Goal: Transaction & Acquisition: Book appointment/travel/reservation

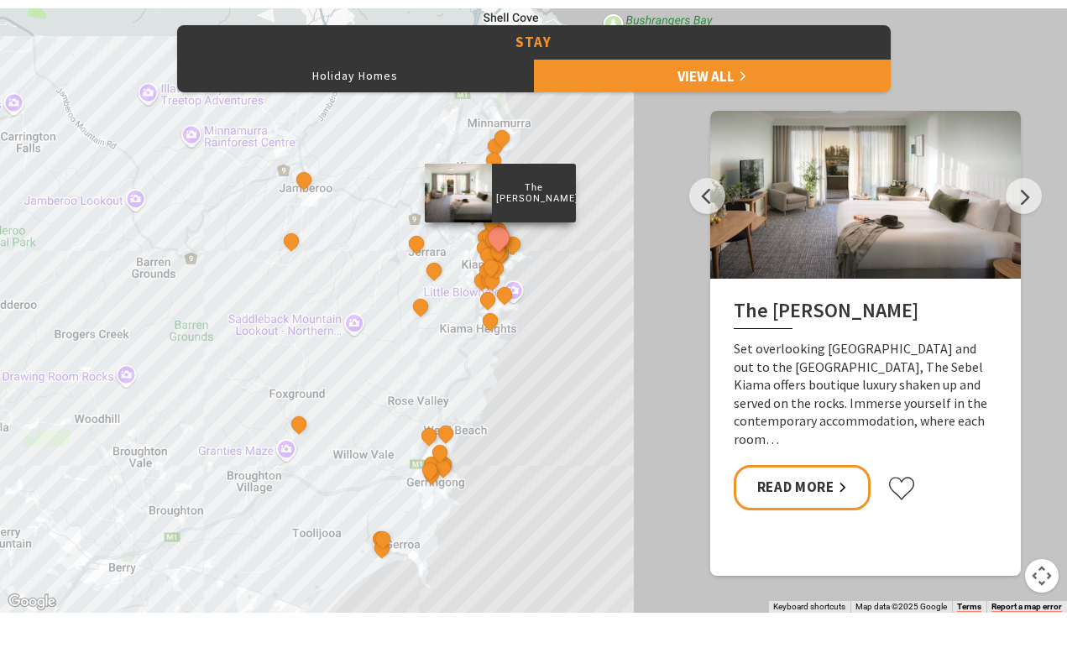
scroll to position [806, 0]
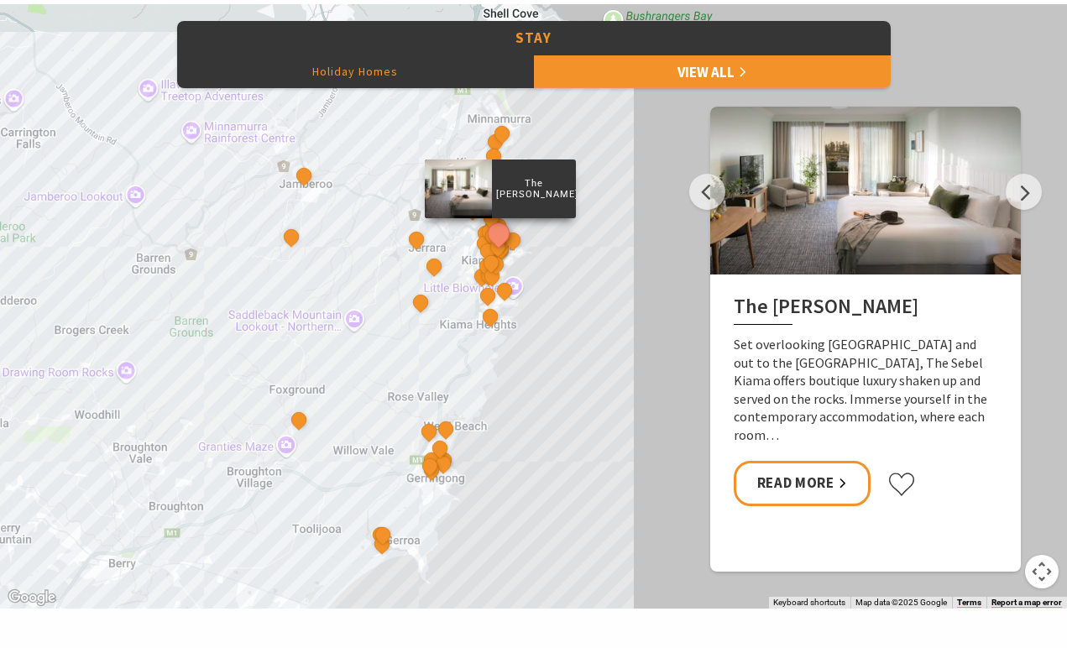
click at [371, 69] on button "Holiday Homes" at bounding box center [355, 72] width 357 height 34
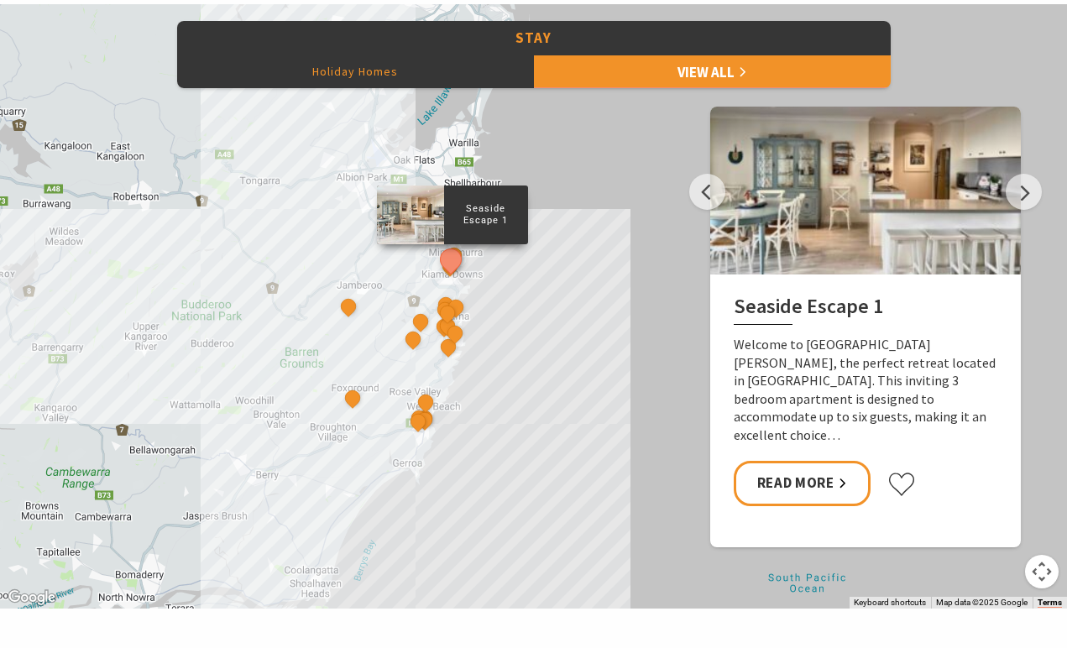
click at [415, 63] on button "Holiday Homes" at bounding box center [355, 72] width 357 height 34
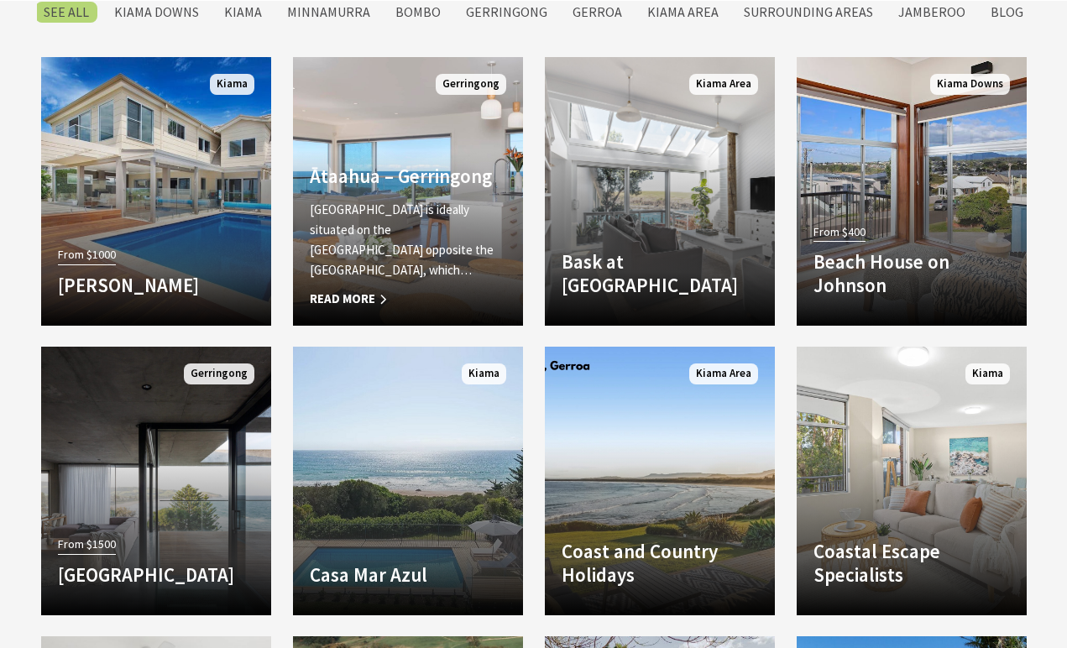
scroll to position [1456, 0]
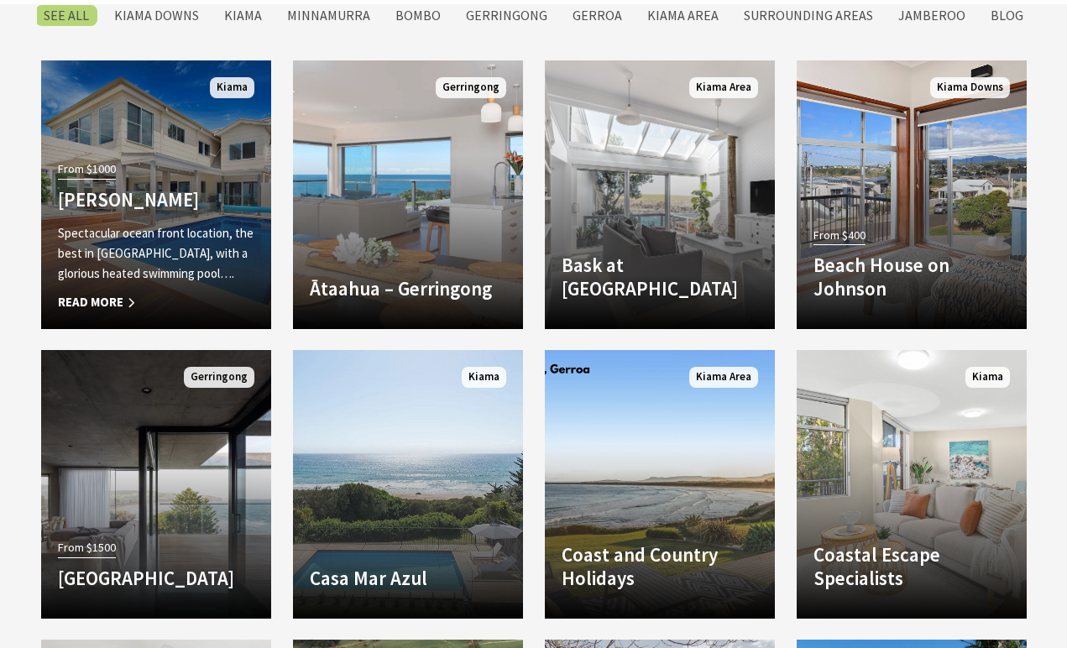
click at [157, 177] on div "From $1000 Amaroo Kiama Spectacular ocean front location, the best in Kiama, wi…" at bounding box center [156, 234] width 230 height 155
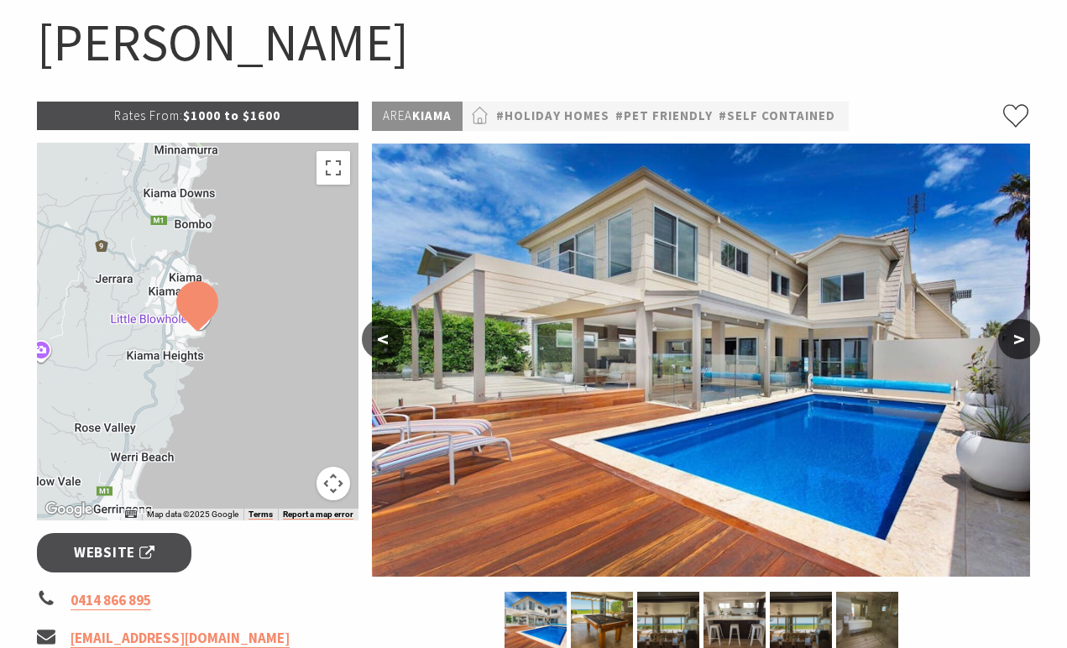
scroll to position [169, 0]
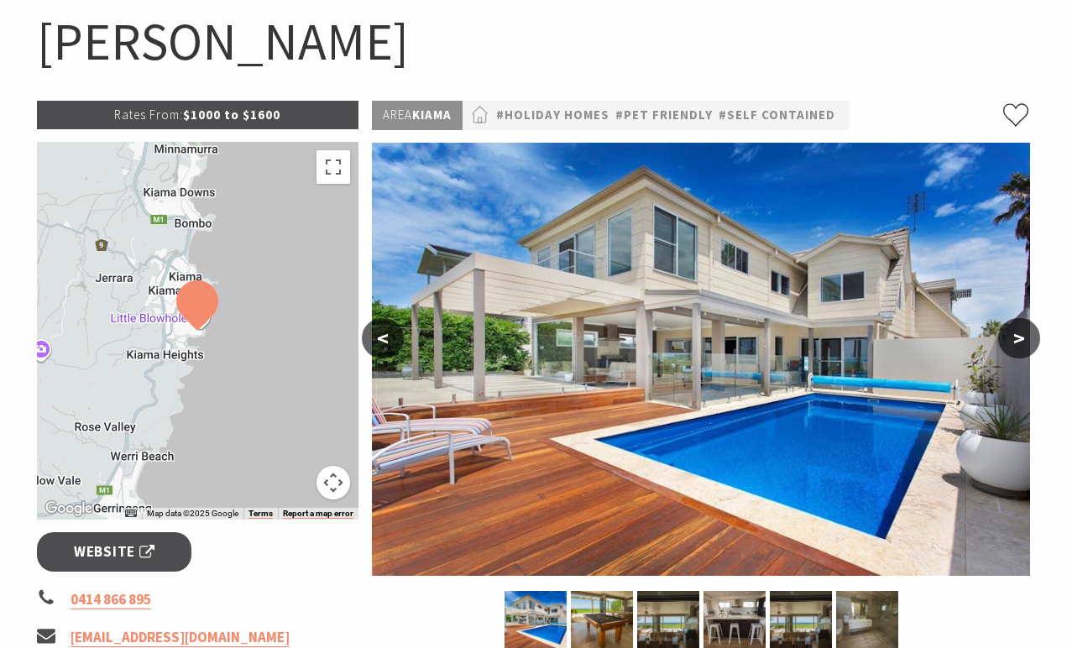
click at [1021, 343] on button ">" at bounding box center [1019, 338] width 42 height 40
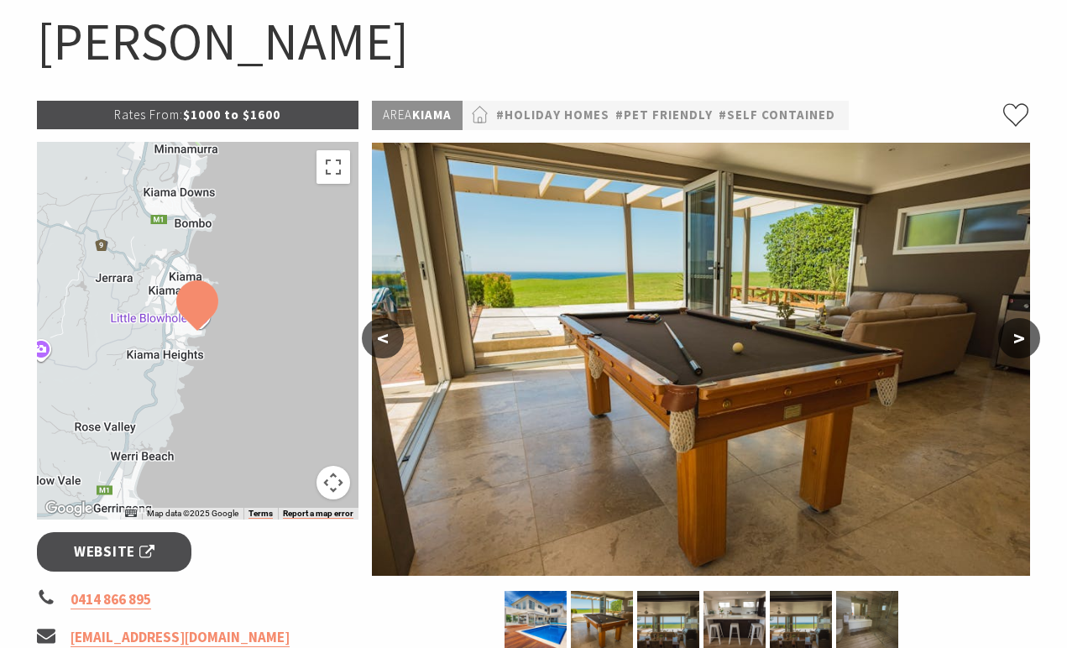
click at [1021, 343] on button ">" at bounding box center [1019, 338] width 42 height 40
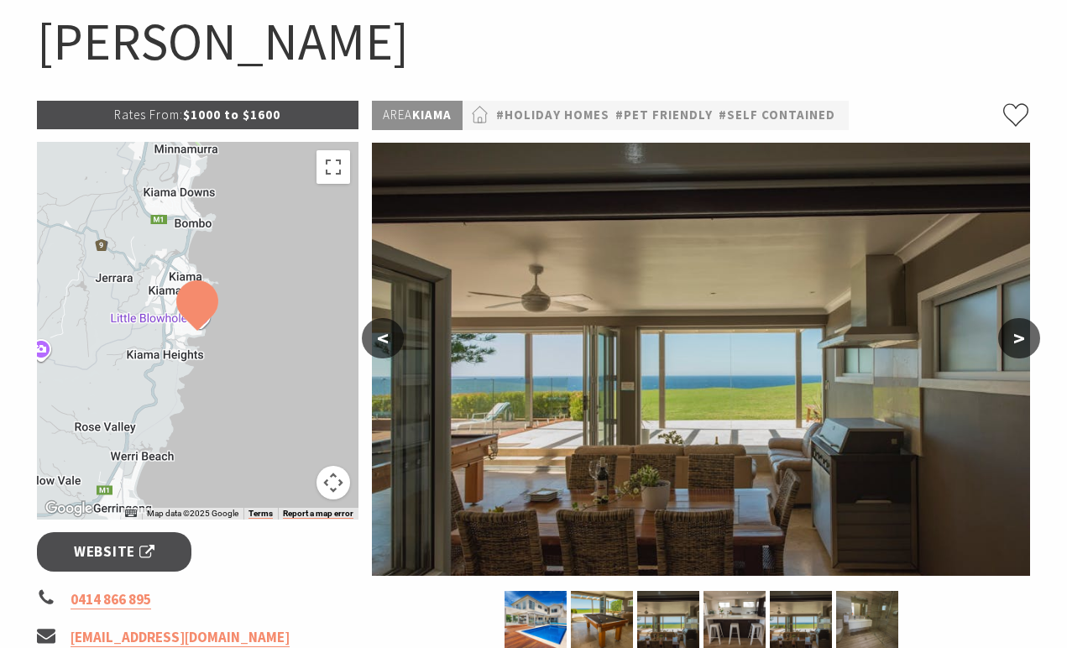
click at [1021, 343] on button ">" at bounding box center [1019, 338] width 42 height 40
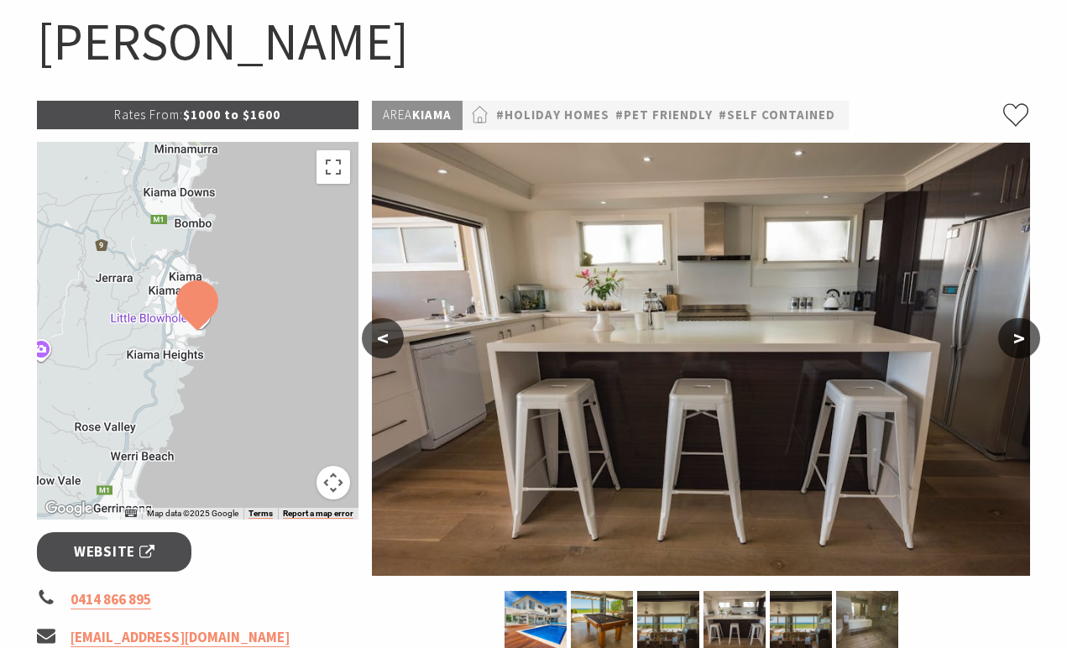
click at [1021, 343] on button ">" at bounding box center [1019, 338] width 42 height 40
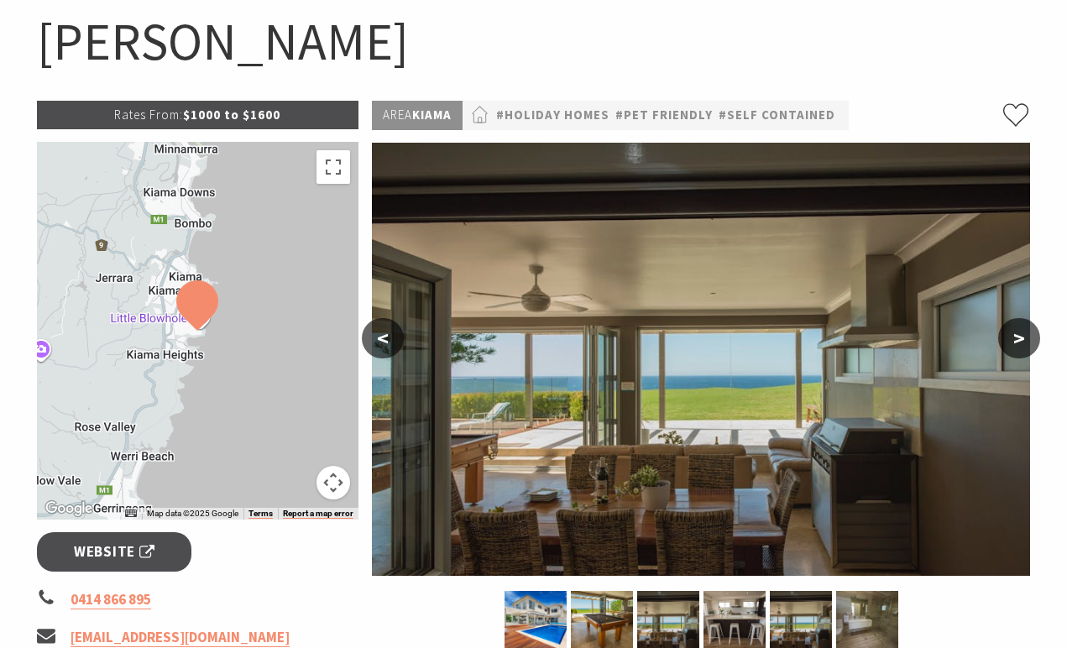
click at [1021, 343] on button ">" at bounding box center [1019, 338] width 42 height 40
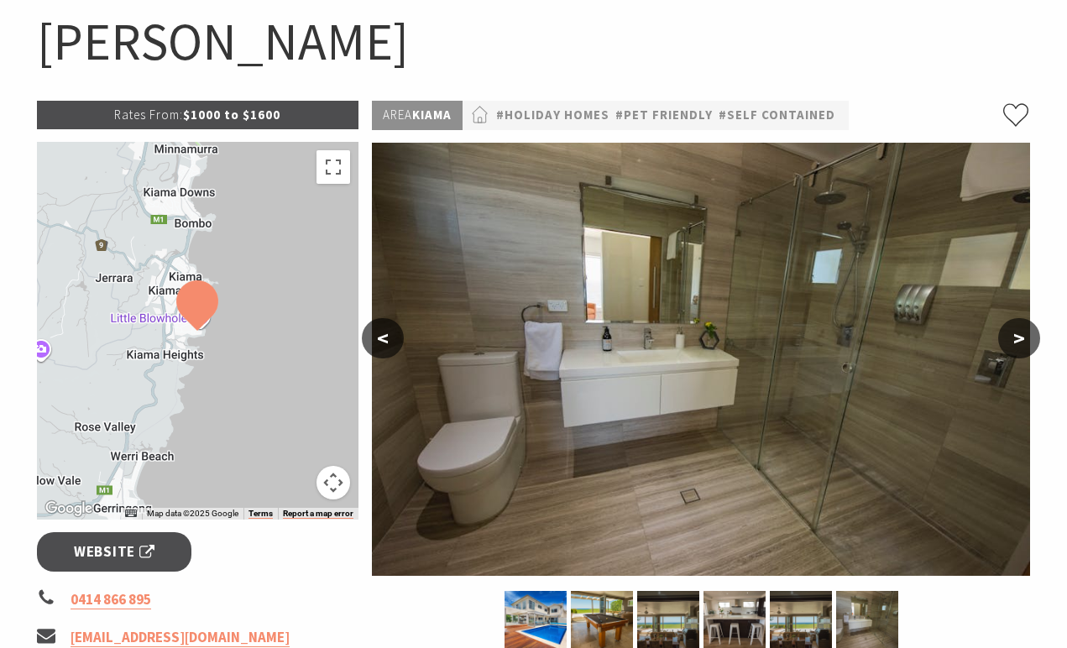
click at [1021, 343] on button ">" at bounding box center [1019, 338] width 42 height 40
click at [1029, 333] on button ">" at bounding box center [1019, 338] width 42 height 40
click at [382, 342] on button "<" at bounding box center [383, 338] width 42 height 40
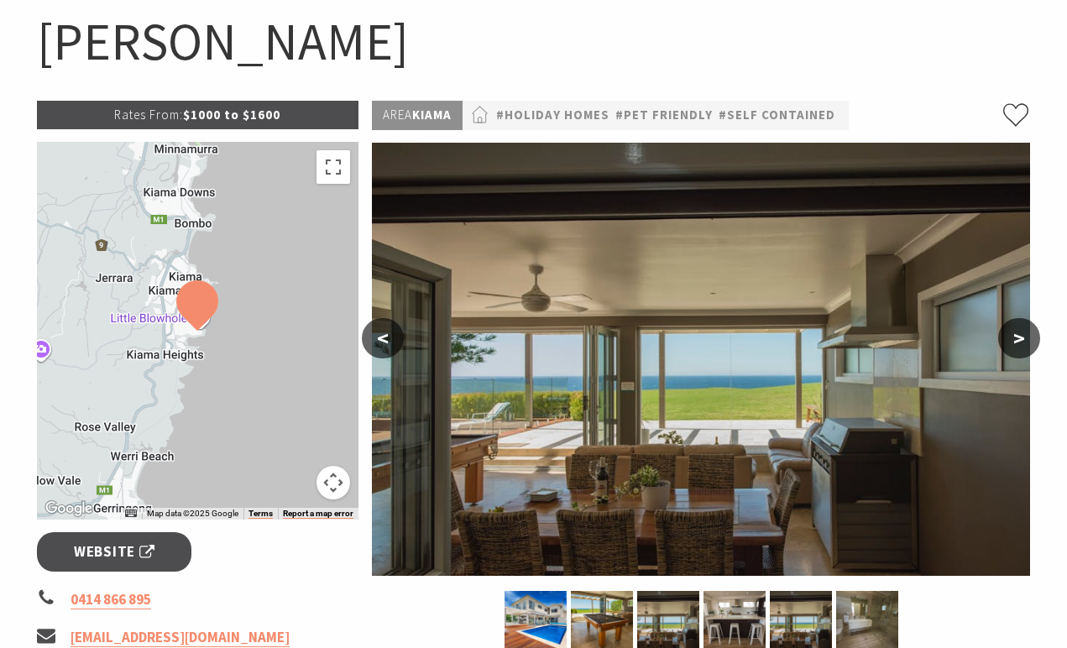
click at [382, 342] on button "<" at bounding box center [383, 338] width 42 height 40
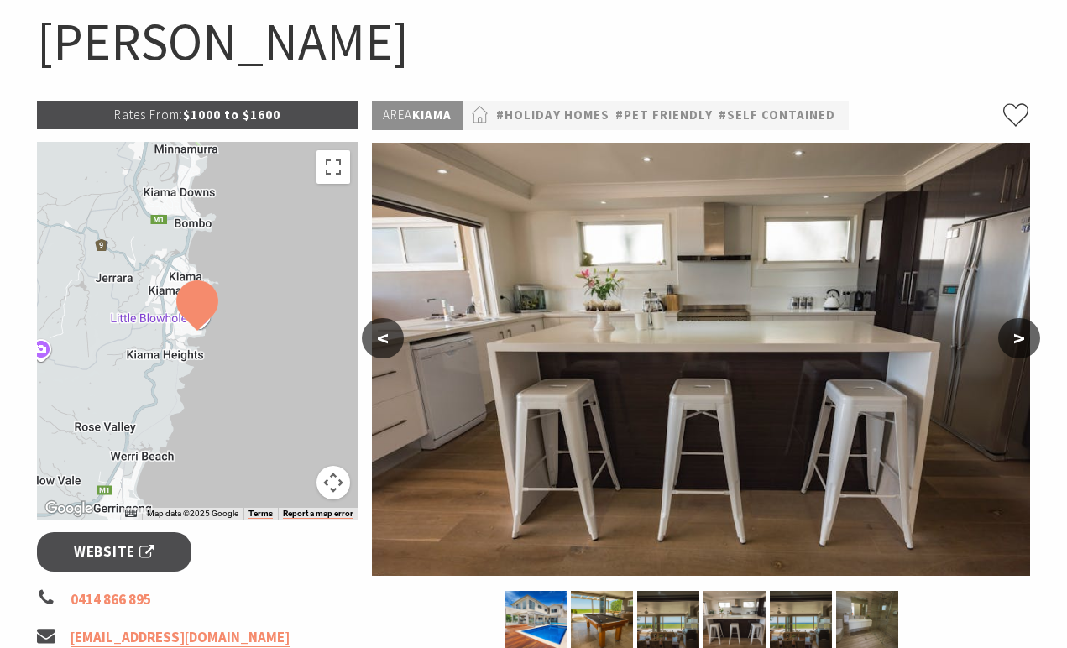
click at [382, 342] on button "<" at bounding box center [383, 338] width 42 height 40
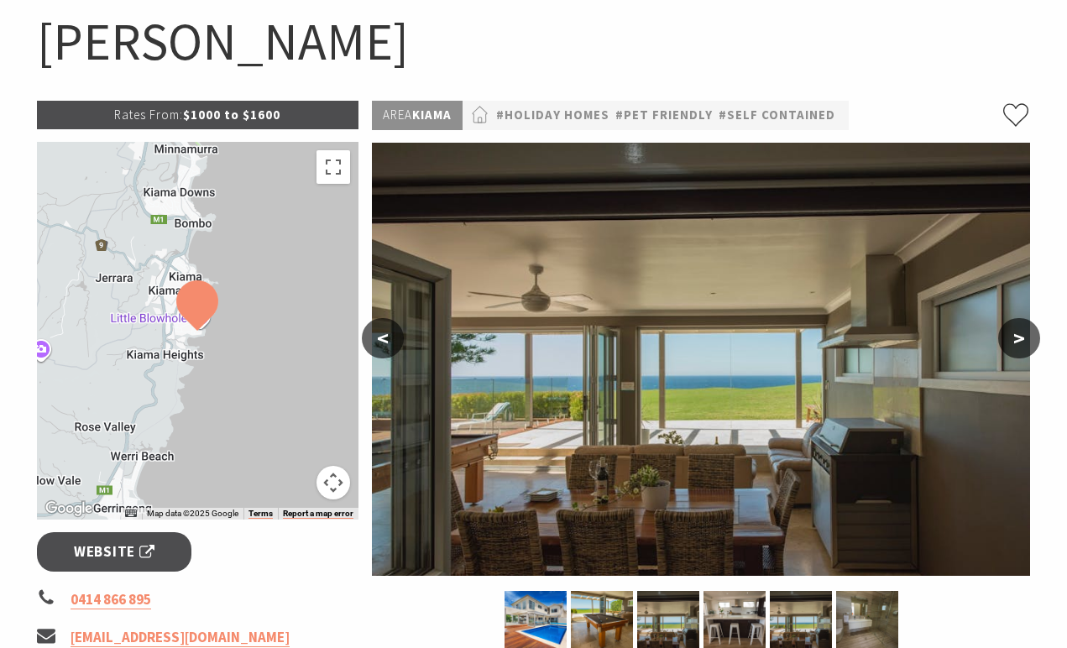
click at [382, 342] on button "<" at bounding box center [383, 338] width 42 height 40
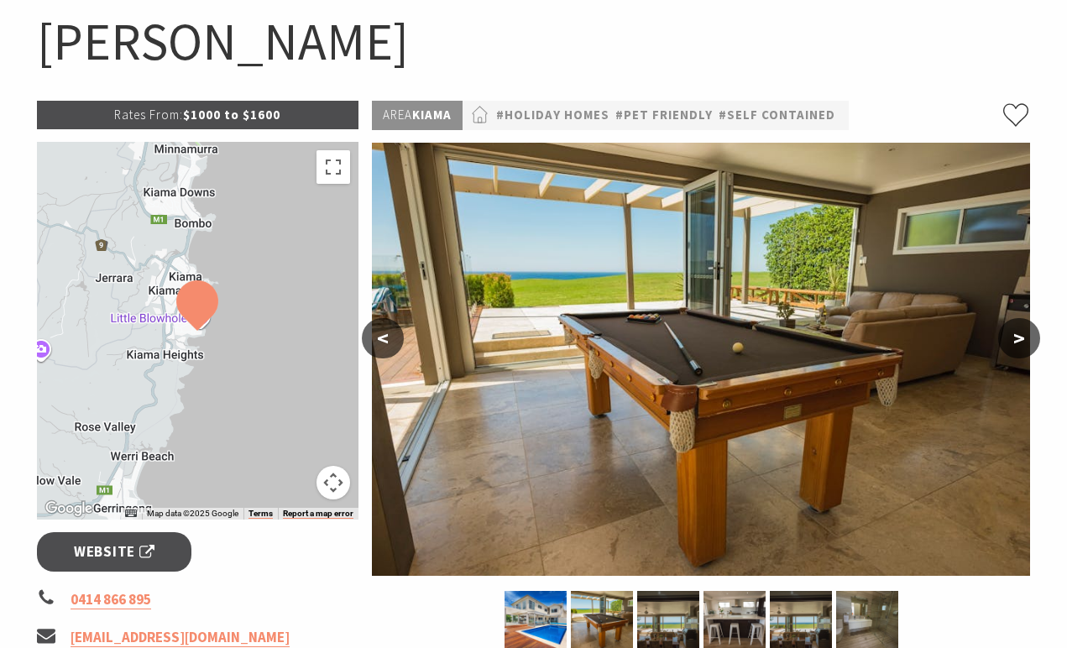
click at [379, 351] on button "<" at bounding box center [383, 338] width 42 height 40
